Goal: Task Accomplishment & Management: Complete application form

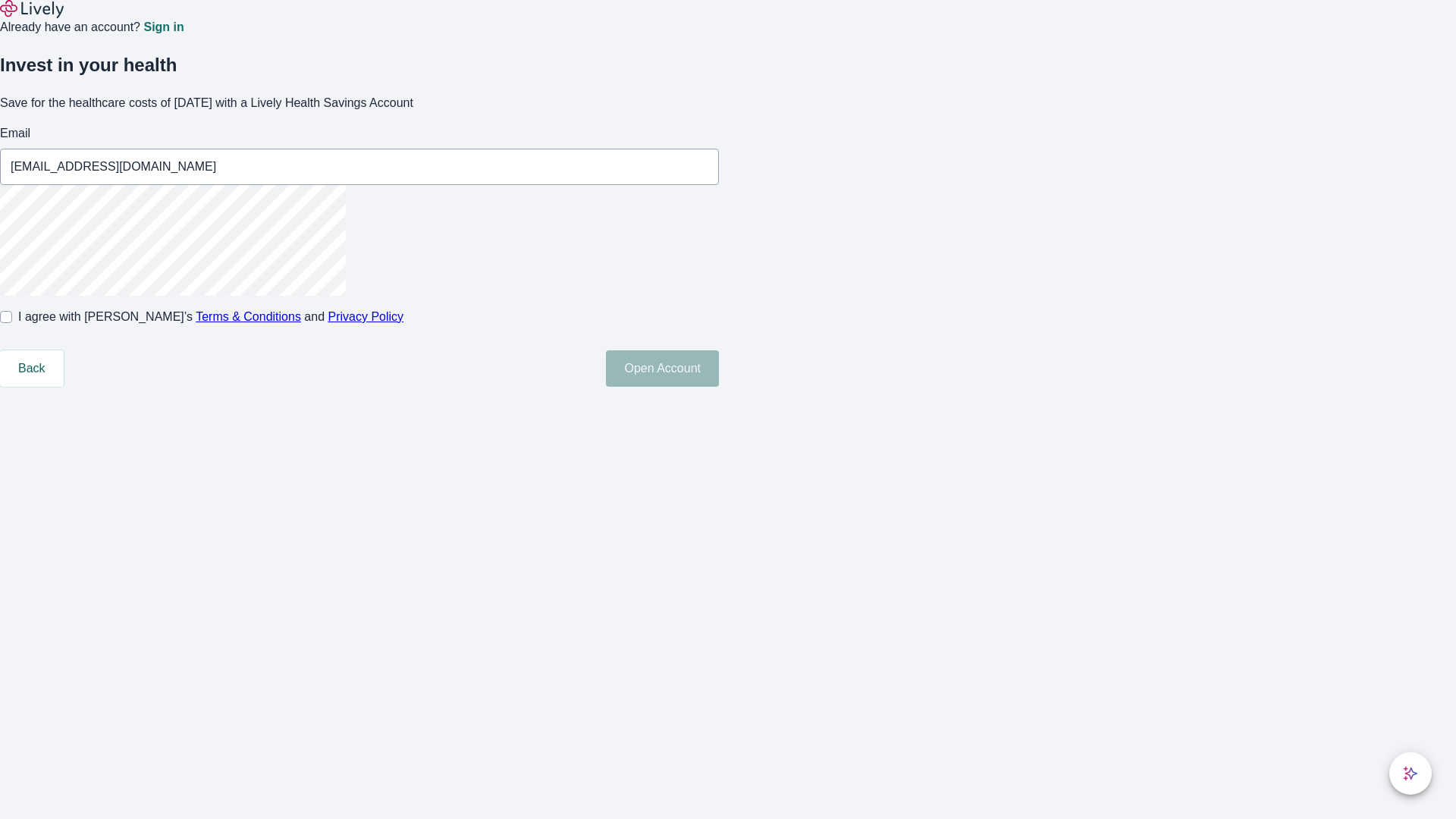
click at [12, 323] on input "I agree with Lively’s Terms & Conditions and Privacy Policy" at bounding box center [6, 317] width 12 height 12
checkbox input "true"
click at [719, 387] on button "Open Account" at bounding box center [662, 368] width 113 height 36
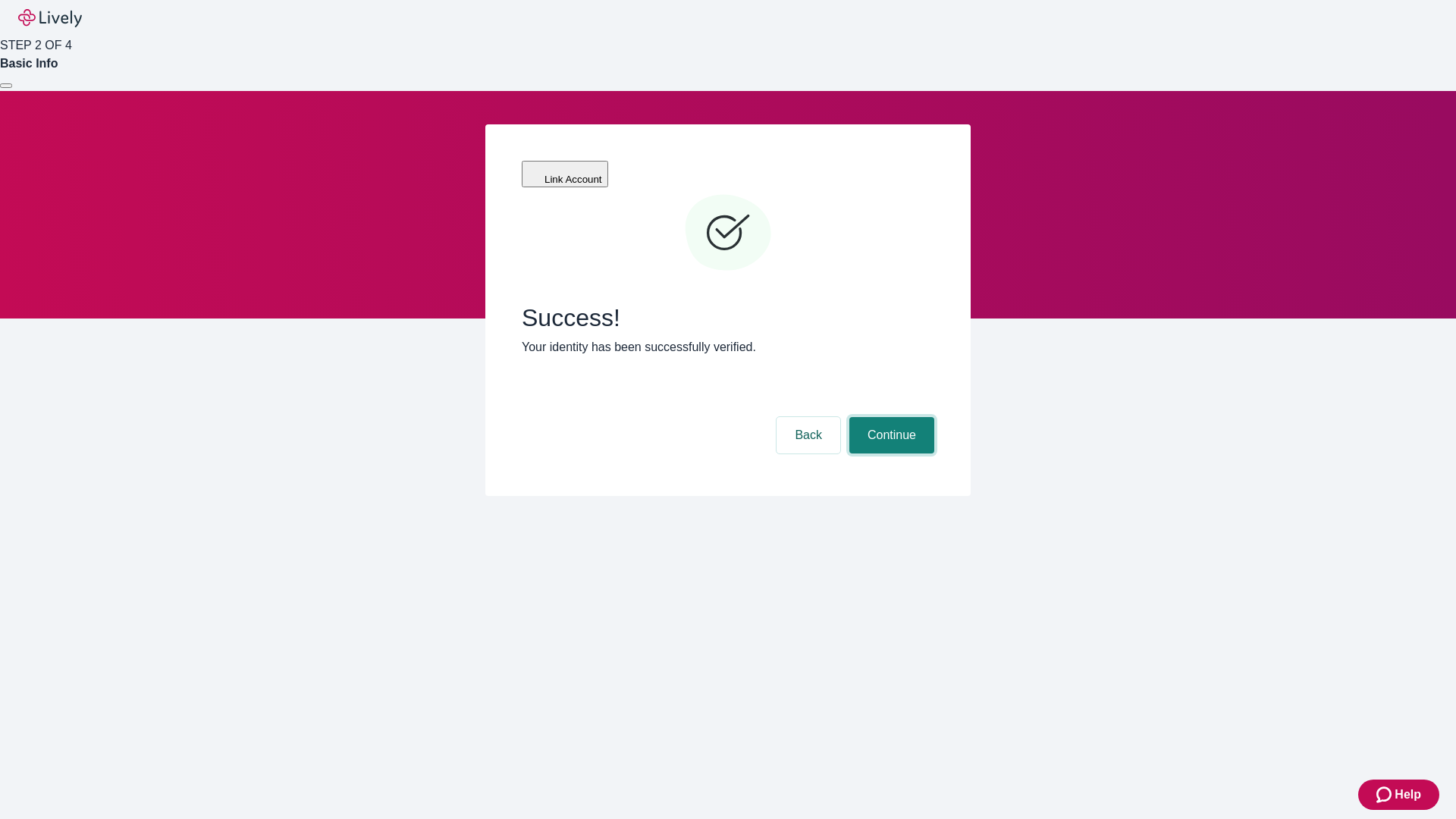
click at [890, 417] on button "Continue" at bounding box center [891, 435] width 85 height 36
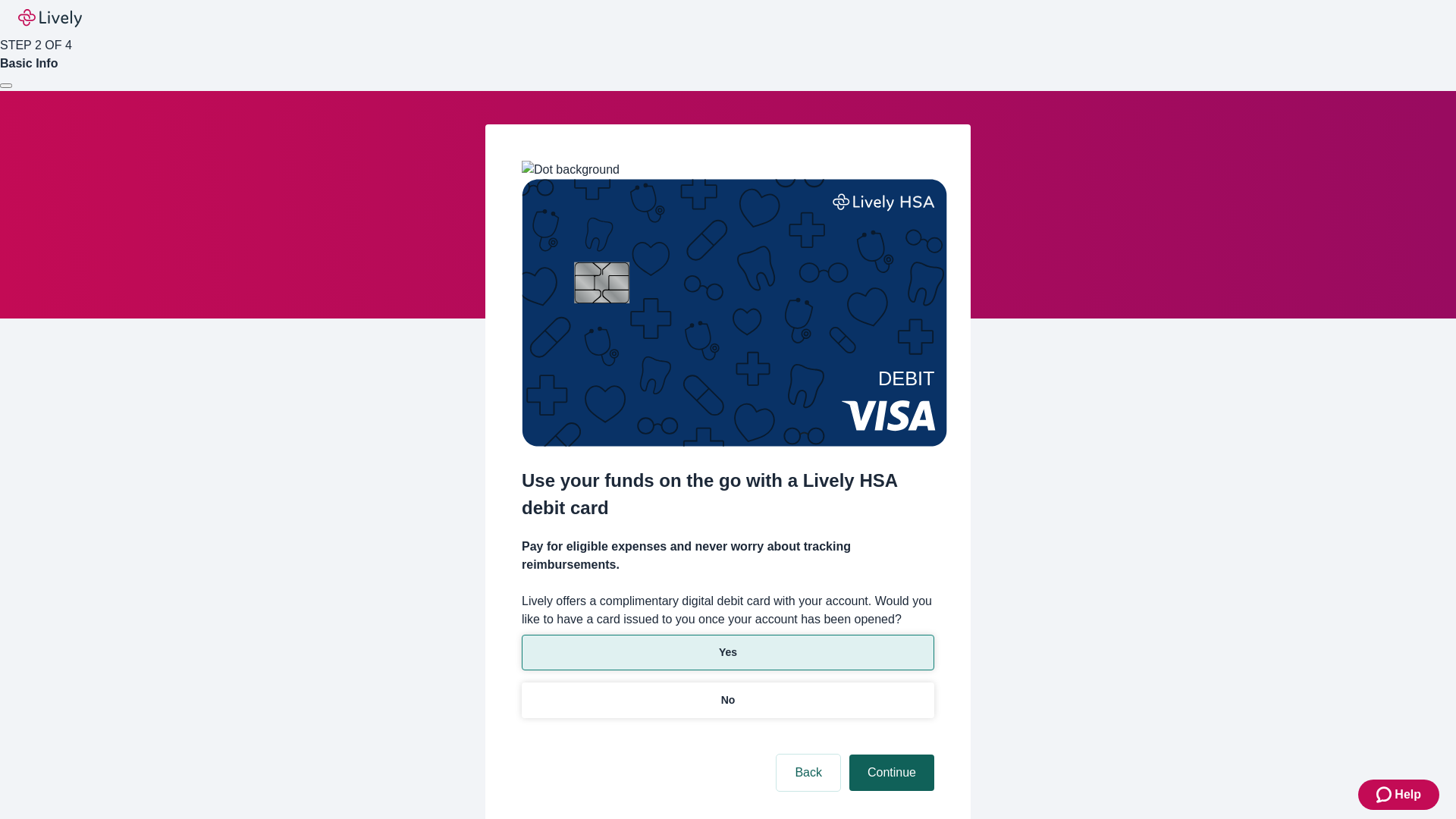
click at [727, 645] on p "Yes" at bounding box center [728, 652] width 18 height 16
click at [890, 755] on button "Continue" at bounding box center [891, 773] width 85 height 36
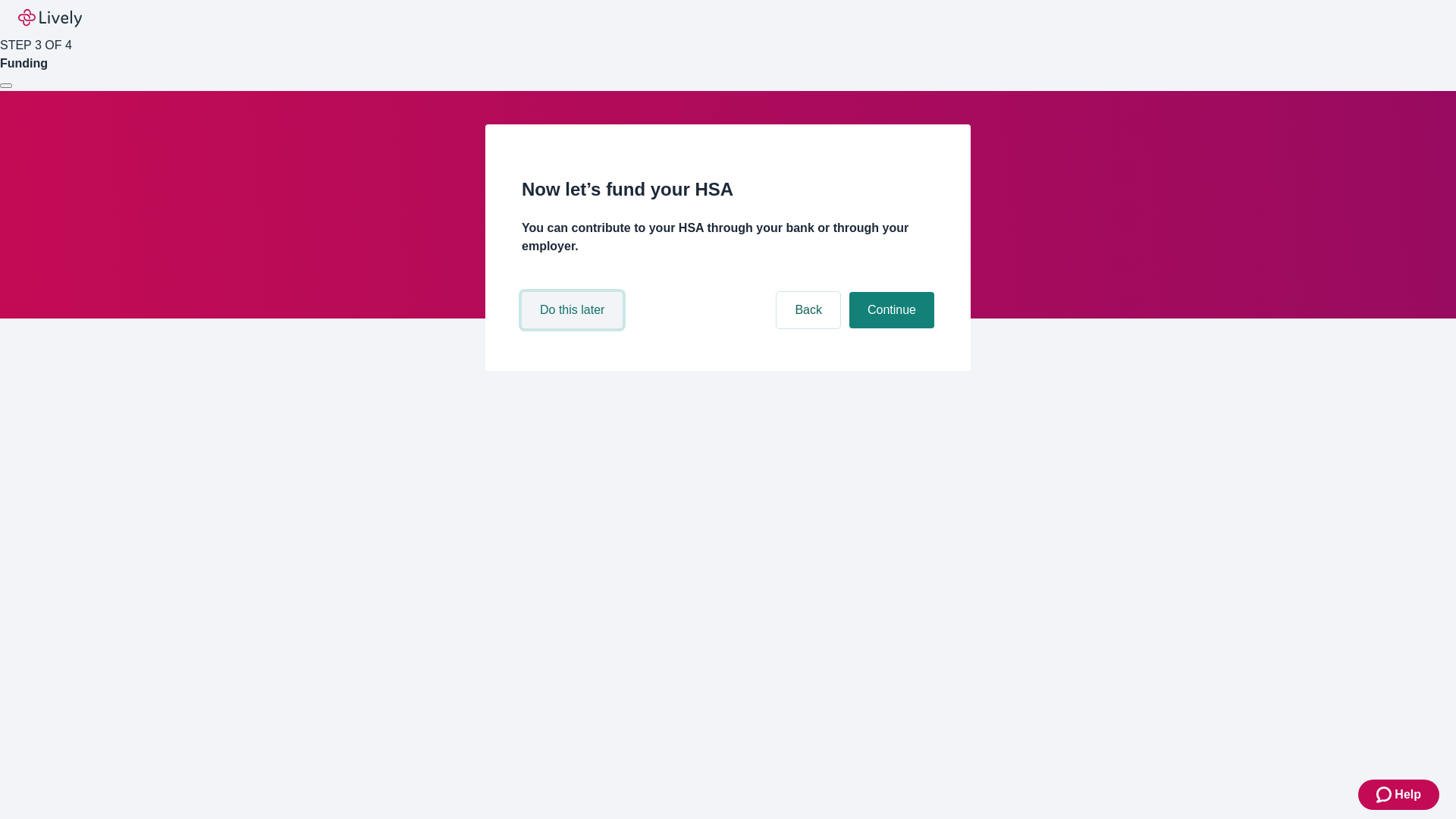
click at [574, 329] on button "Do this later" at bounding box center [572, 310] width 101 height 36
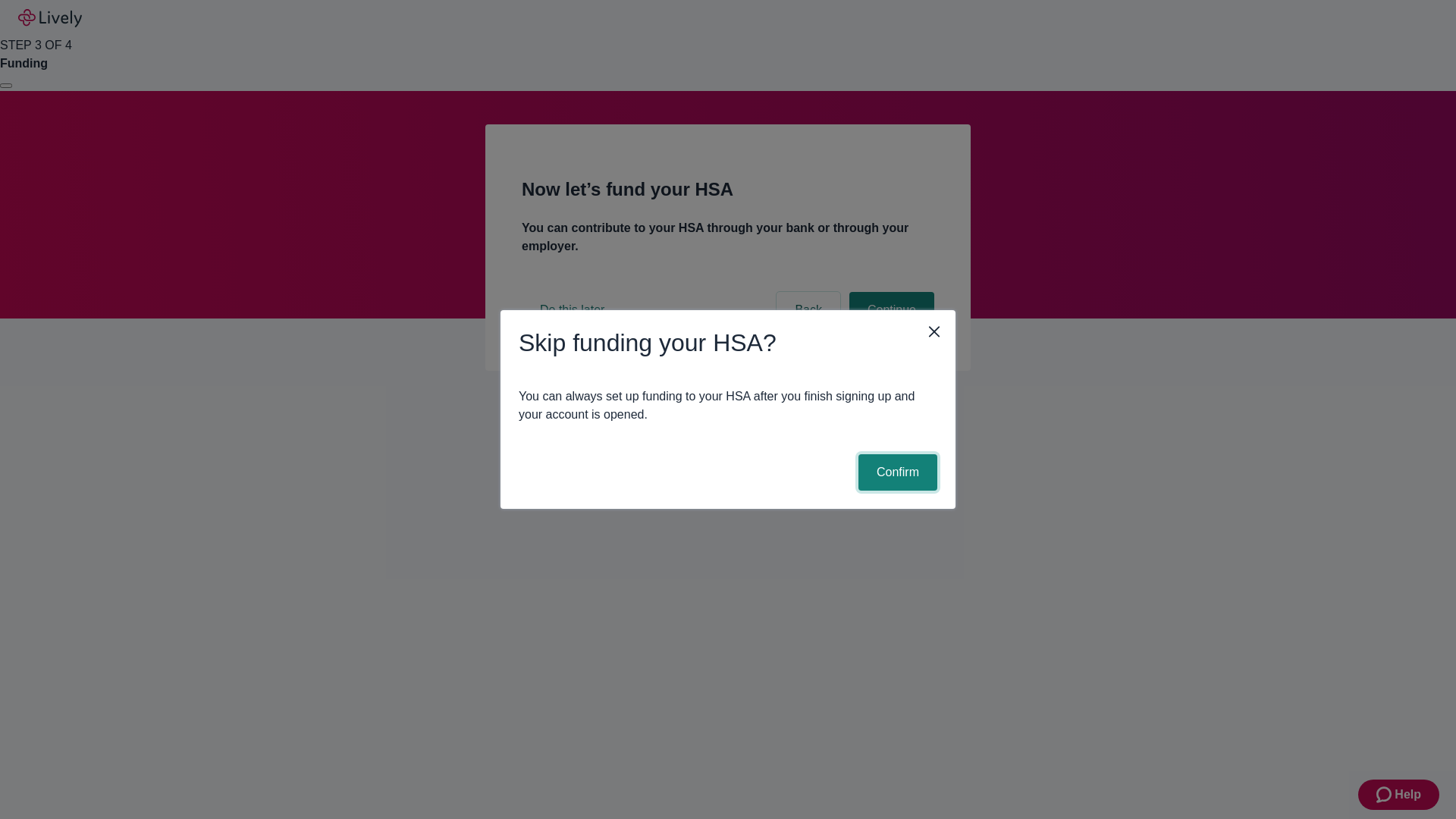
click at [896, 472] on button "Confirm" at bounding box center [898, 472] width 79 height 36
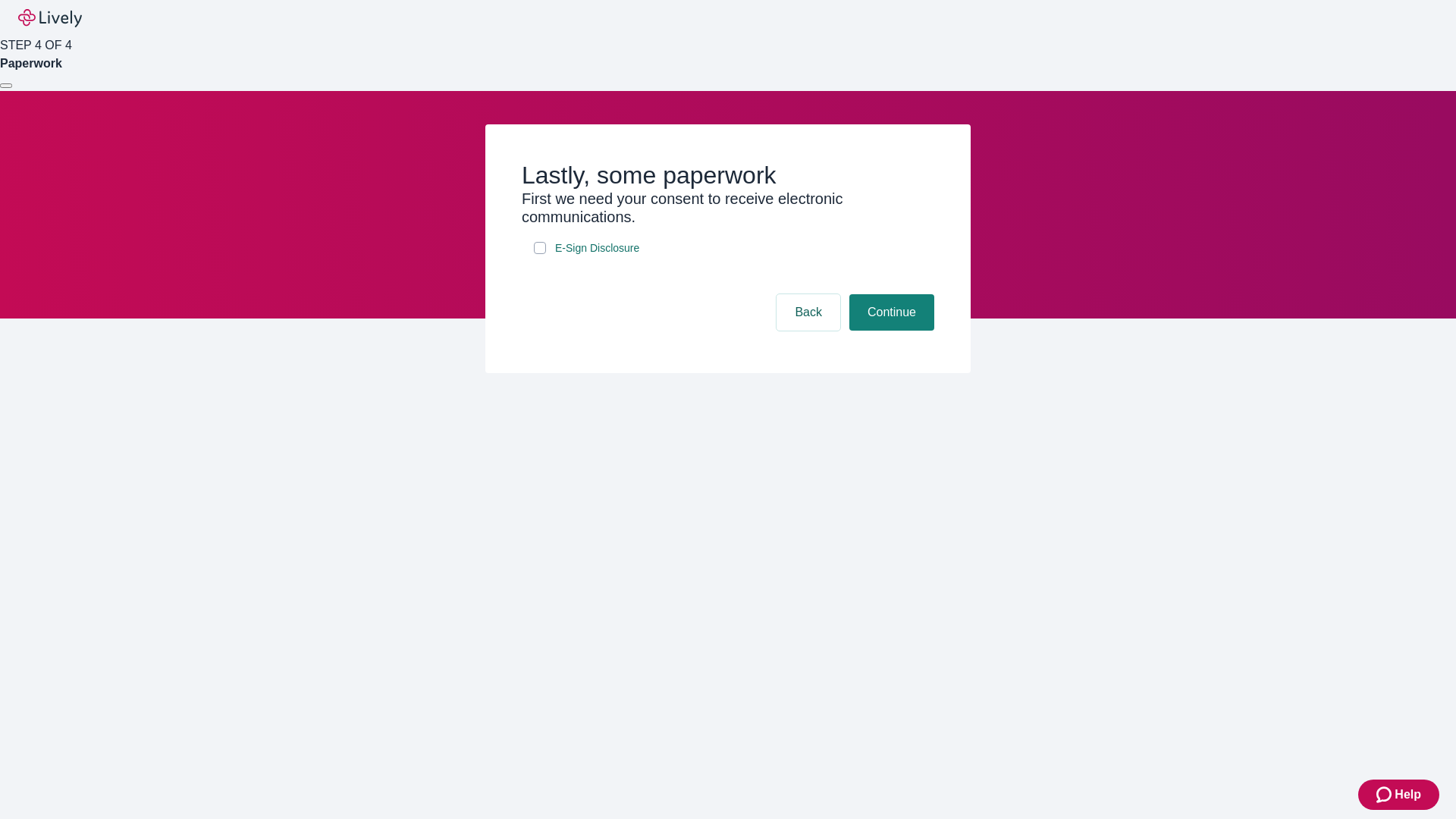
click at [540, 254] on input "E-Sign Disclosure" at bounding box center [540, 248] width 12 height 12
checkbox input "true"
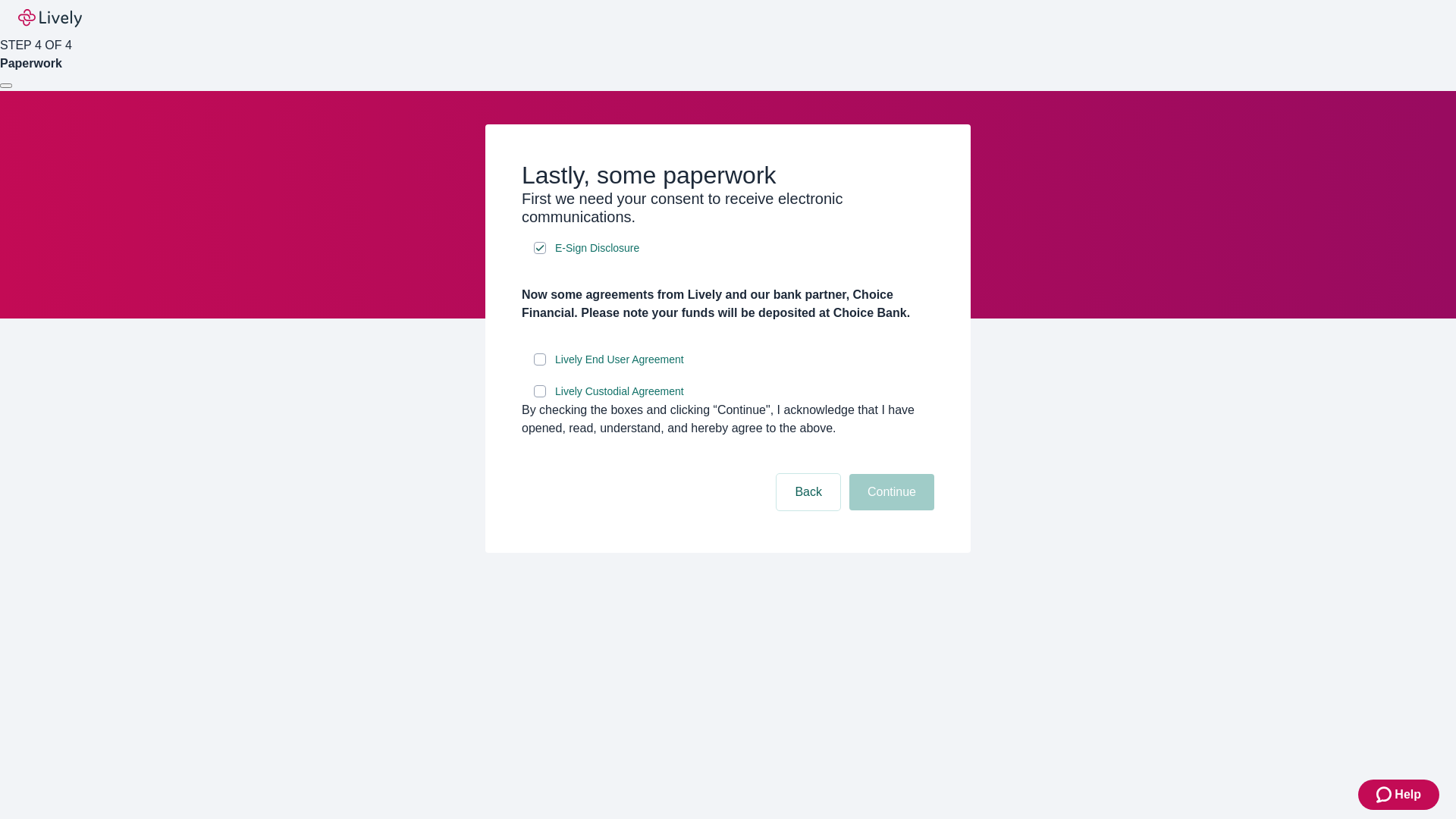
click at [540, 366] on input "Lively End User Agreement" at bounding box center [540, 359] width 12 height 12
checkbox input "true"
click at [540, 397] on input "Lively Custodial Agreement" at bounding box center [540, 391] width 12 height 12
checkbox input "true"
click at [890, 510] on button "Continue" at bounding box center [891, 492] width 85 height 36
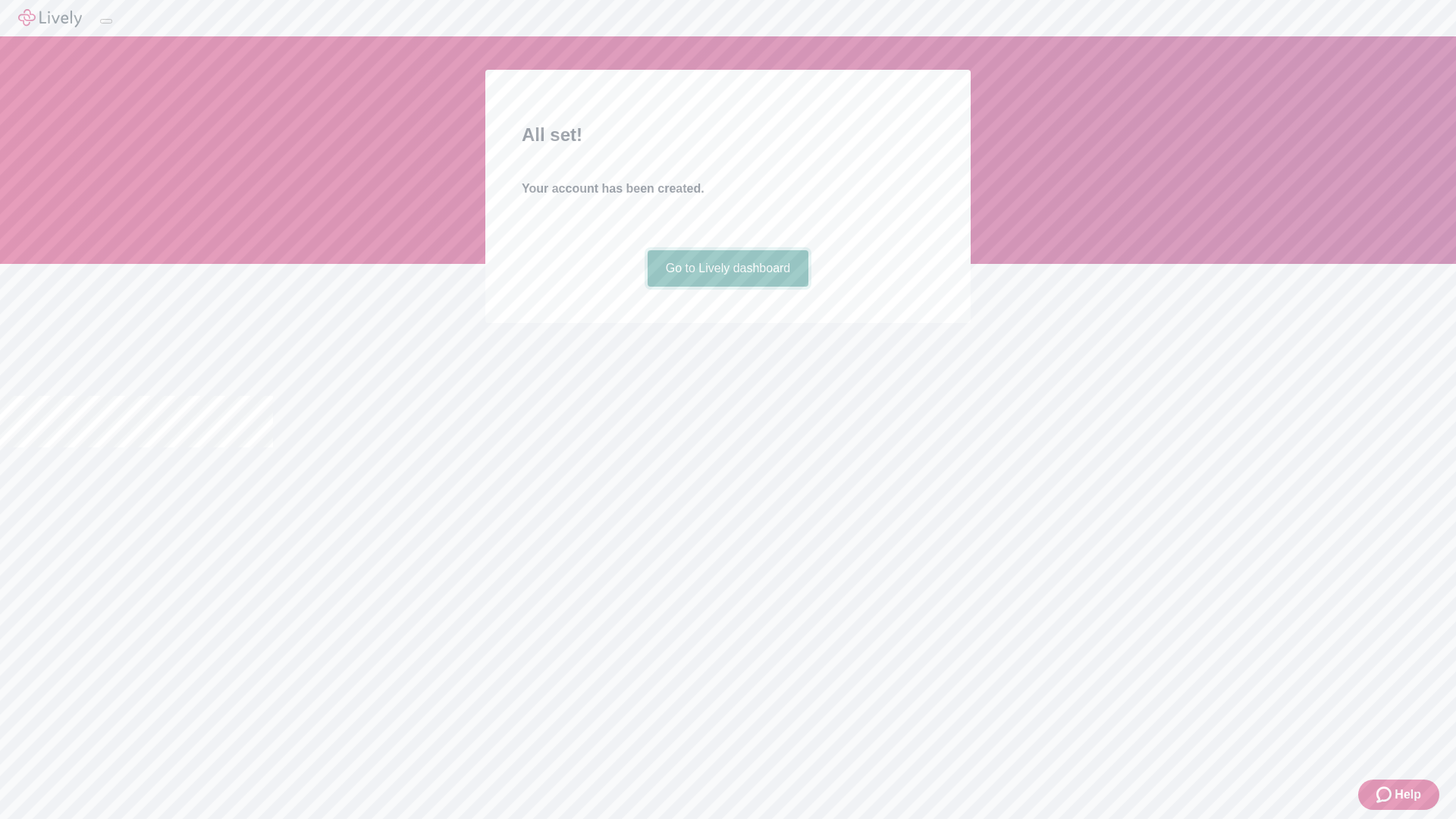
click at [727, 286] on link "Go to Lively dashboard" at bounding box center [729, 268] width 162 height 36
